Goal: Task Accomplishment & Management: Use online tool/utility

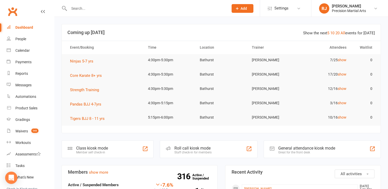
click at [153, 9] on input "text" at bounding box center [145, 8] width 157 height 7
type input "h"
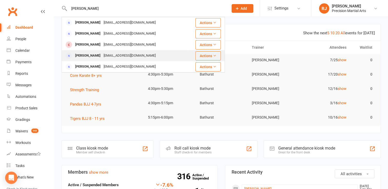
type input "[PERSON_NAME]"
click at [107, 54] on div "[EMAIL_ADDRESS][DOMAIN_NAME]" at bounding box center [129, 55] width 55 height 7
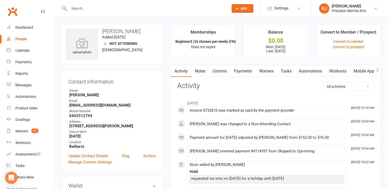
click at [263, 70] on link "Waivers" at bounding box center [266, 71] width 22 height 12
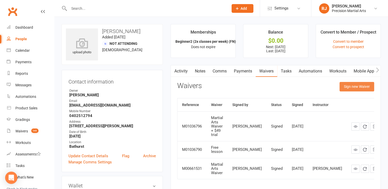
click at [350, 89] on button "Sign new Waiver" at bounding box center [356, 86] width 35 height 9
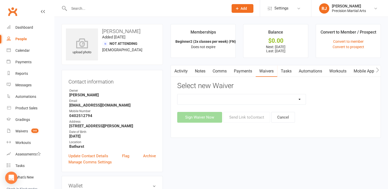
click at [300, 100] on select "4 week program 8 Wk restore Adults free session Adults PT session Adults PT ses…" at bounding box center [241, 99] width 128 height 10
select select "11278"
click at [177, 94] on select "4 week program 8 Wk restore Adults free session Adults PT session Adults PT ses…" at bounding box center [241, 99] width 128 height 10
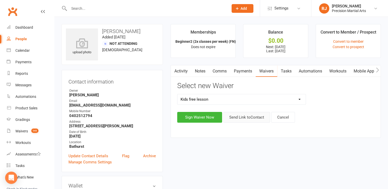
click at [234, 116] on button "Send Link to Contact" at bounding box center [246, 117] width 47 height 11
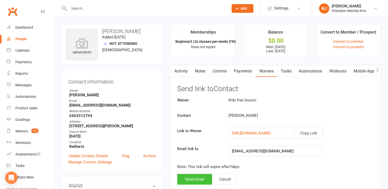
click at [205, 178] on button "Send email" at bounding box center [194, 179] width 35 height 11
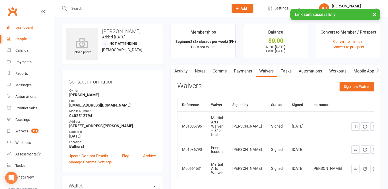
click at [28, 29] on link "Dashboard" at bounding box center [30, 28] width 47 height 12
